Goal: Task Accomplishment & Management: Complete application form

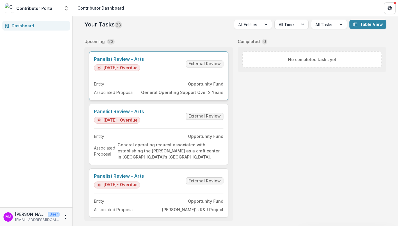
click at [132, 60] on link "Panelist Review - Arts" at bounding box center [119, 59] width 50 height 6
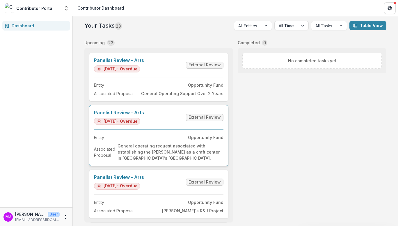
click at [119, 112] on link "Panelist Review - Arts" at bounding box center [119, 113] width 50 height 6
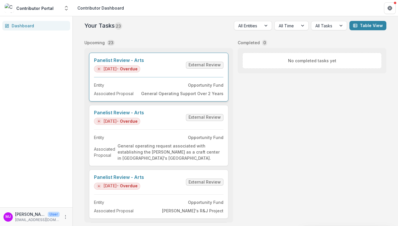
click at [123, 59] on link "Panelist Review - Arts" at bounding box center [119, 61] width 50 height 6
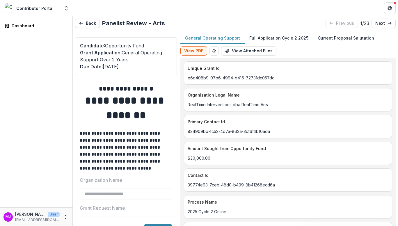
type input "*******"
click at [267, 37] on p "Full Application Cycle 2 2025" at bounding box center [278, 38] width 59 height 6
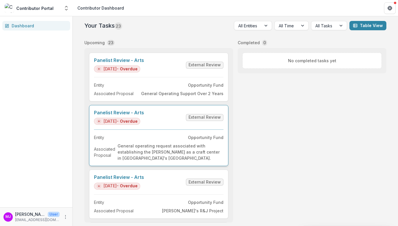
click at [119, 112] on link "Panelist Review - Arts" at bounding box center [119, 113] width 50 height 6
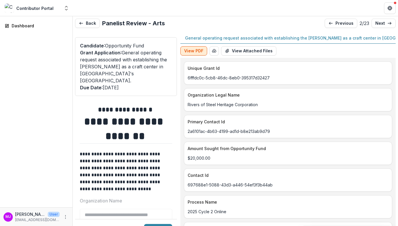
click at [204, 49] on button "View PDF" at bounding box center [193, 50] width 27 height 9
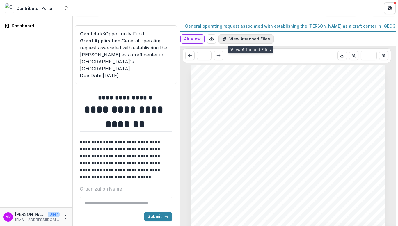
click at [243, 38] on button "View Attached Files" at bounding box center [245, 38] width 55 height 9
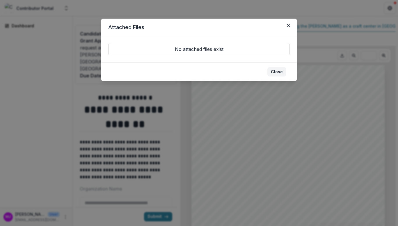
click at [280, 70] on button "Close" at bounding box center [276, 71] width 19 height 9
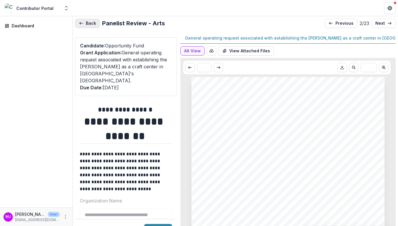
click at [90, 23] on button "Back" at bounding box center [87, 23] width 25 height 9
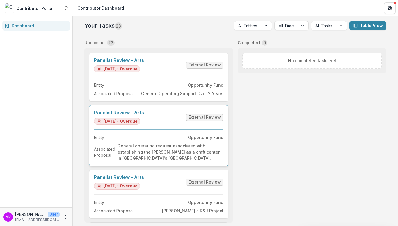
click at [144, 115] on link "Panelist Review - Arts" at bounding box center [119, 113] width 50 height 6
click at [135, 113] on link "Panelist Review - Arts" at bounding box center [119, 113] width 50 height 6
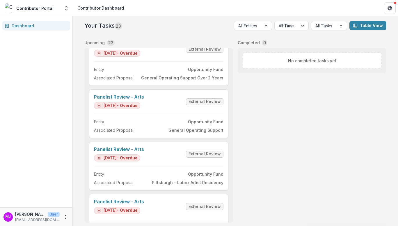
scroll to position [835, 0]
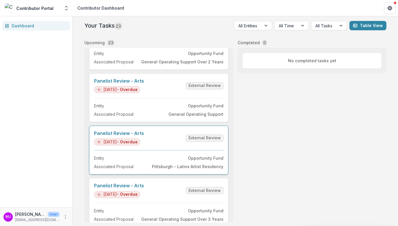
click at [124, 132] on link "Panelist Review - Arts" at bounding box center [119, 133] width 50 height 6
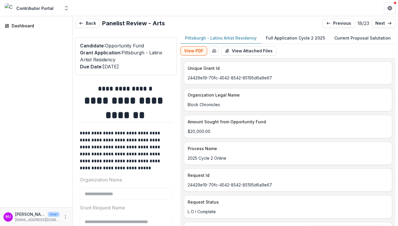
click at [299, 36] on p "Full Application Cycle 2 2025" at bounding box center [295, 38] width 59 height 6
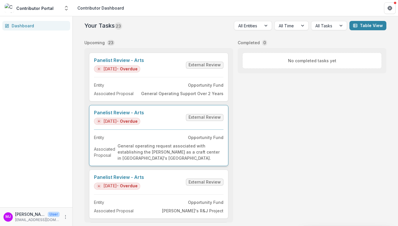
click at [134, 115] on link "Panelist Review - Arts" at bounding box center [119, 113] width 50 height 6
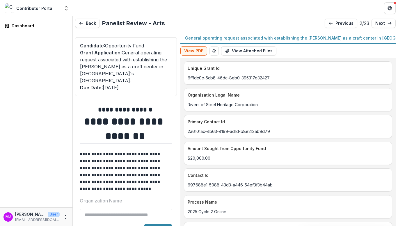
click at [323, 123] on p "Primary Contact Id" at bounding box center [286, 122] width 198 height 6
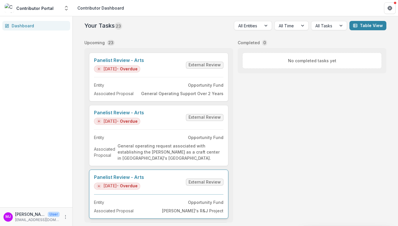
click at [139, 174] on link "Panelist Review - Arts" at bounding box center [119, 177] width 50 height 6
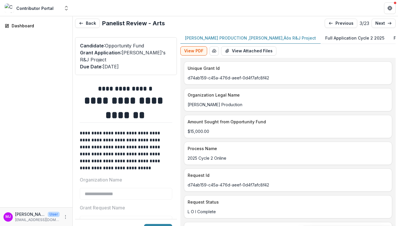
click at [328, 38] on p "Full Application Cycle 2 2025" at bounding box center [354, 38] width 59 height 6
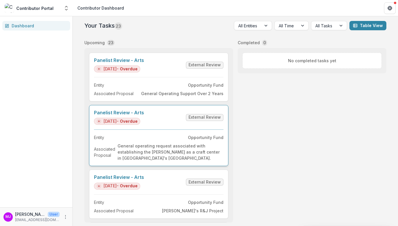
click at [131, 114] on link "Panelist Review - Arts" at bounding box center [119, 113] width 50 height 6
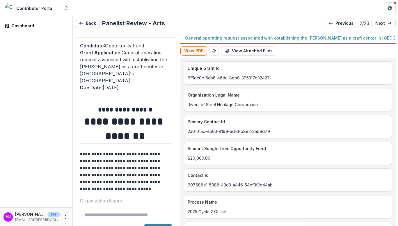
click at [249, 37] on p "General operating request associated with establishing the [PERSON_NAME] as a c…" at bounding box center [327, 38] width 285 height 6
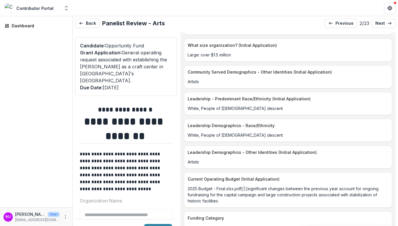
scroll to position [12, 0]
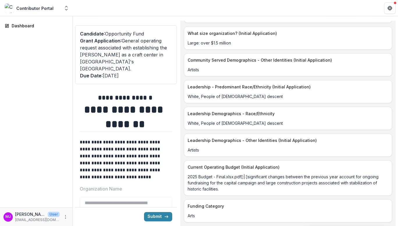
click at [242, 180] on p "2025 Budget - Final.xlsx.pdf[:|:]significant changes between the previous year …" at bounding box center [287, 182] width 201 height 18
click at [276, 182] on p "2025 Budget - Final.xlsx.pdf[:|:]significant changes between the previous year …" at bounding box center [287, 182] width 201 height 18
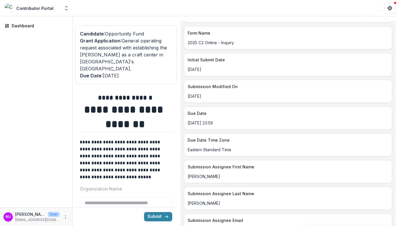
scroll to position [0, 0]
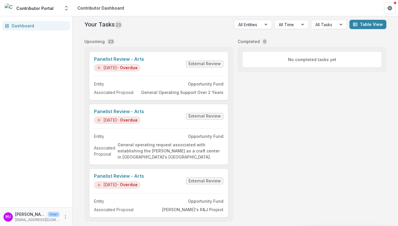
scroll to position [1, 0]
click at [126, 177] on link "Panelist Review - Arts" at bounding box center [119, 176] width 50 height 6
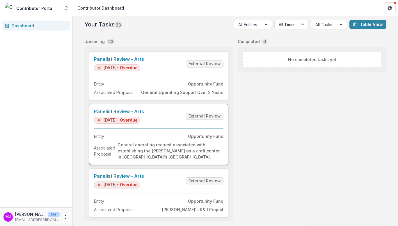
click at [121, 112] on link "Panelist Review - Arts" at bounding box center [119, 112] width 50 height 6
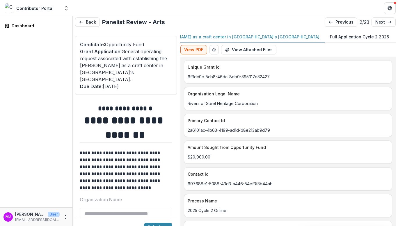
scroll to position [0, 176]
click at [304, 34] on p "Full Application Cycle 2 2025" at bounding box center [333, 37] width 59 height 6
